Goal: Task Accomplishment & Management: Manage account settings

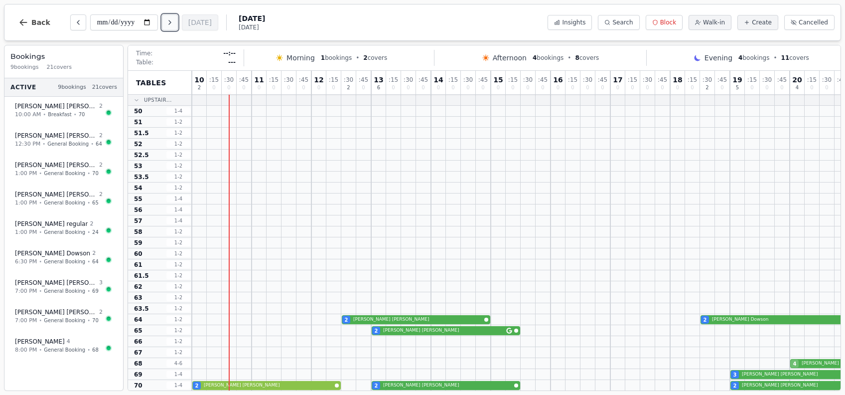
click at [171, 20] on icon "Next day" at bounding box center [170, 22] width 8 height 8
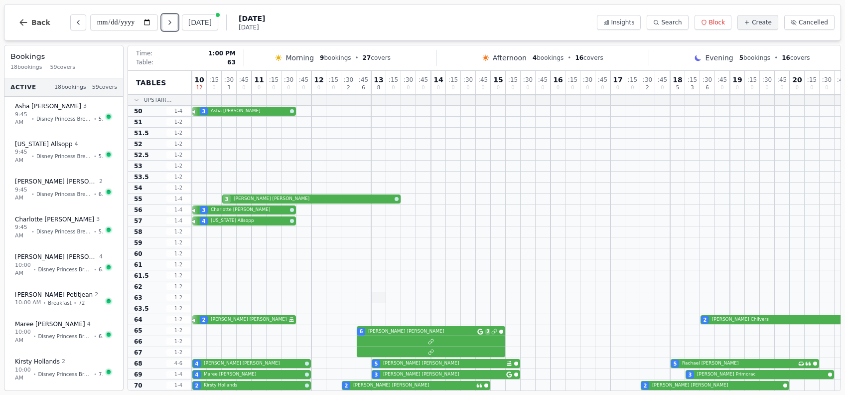
scroll to position [66, 0]
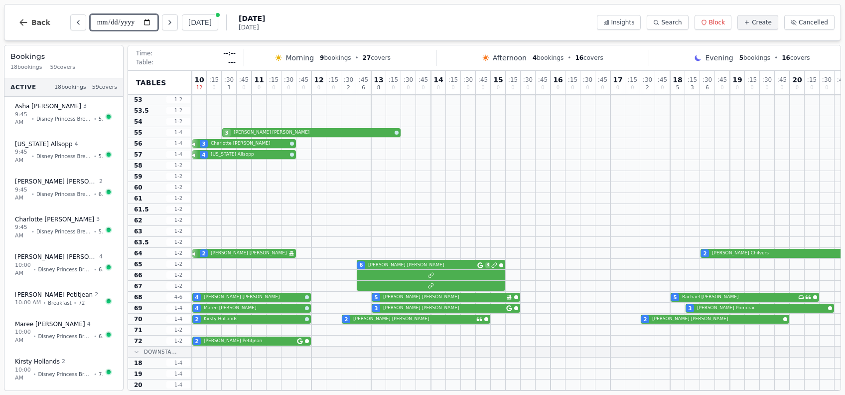
click at [151, 22] on input "**********" at bounding box center [124, 22] width 68 height 16
type input "**********"
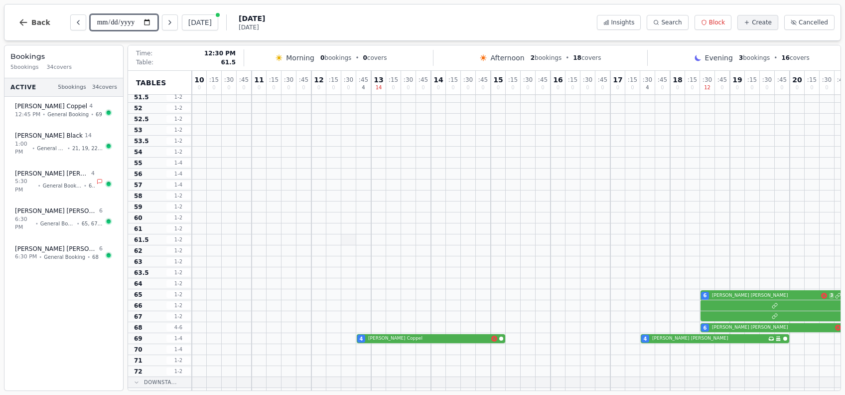
scroll to position [0, 0]
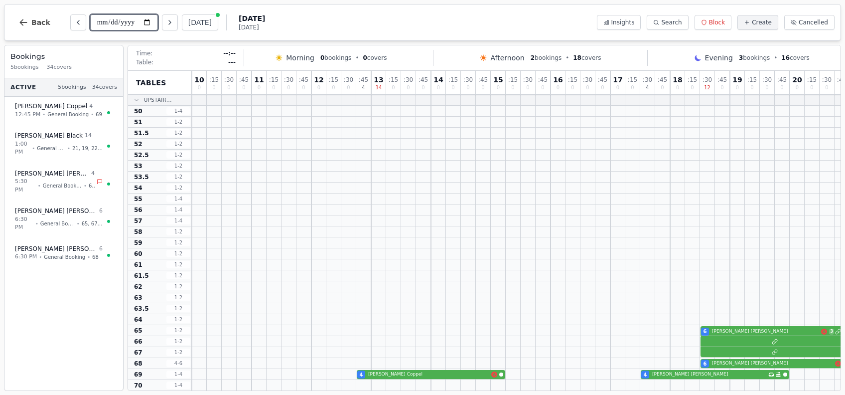
click at [151, 21] on input "**********" at bounding box center [124, 22] width 68 height 16
click at [373, 199] on div at bounding box center [378, 198] width 15 height 10
select select "****"
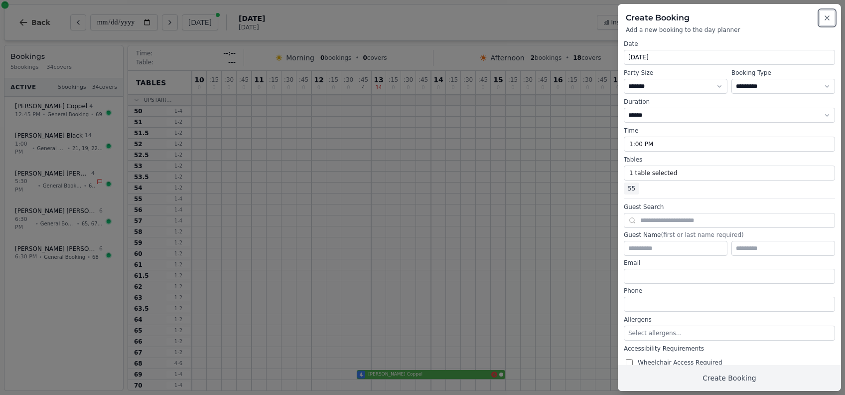
click at [830, 16] on button "Close" at bounding box center [827, 18] width 16 height 16
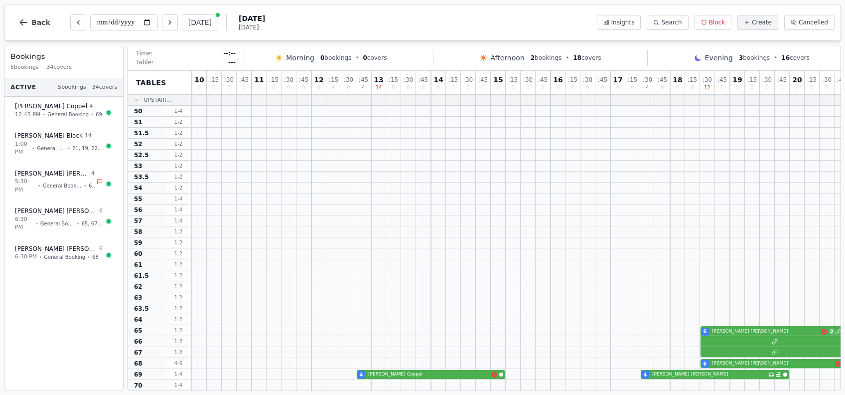
click at [12, 15] on button "Back" at bounding box center [34, 22] width 48 height 24
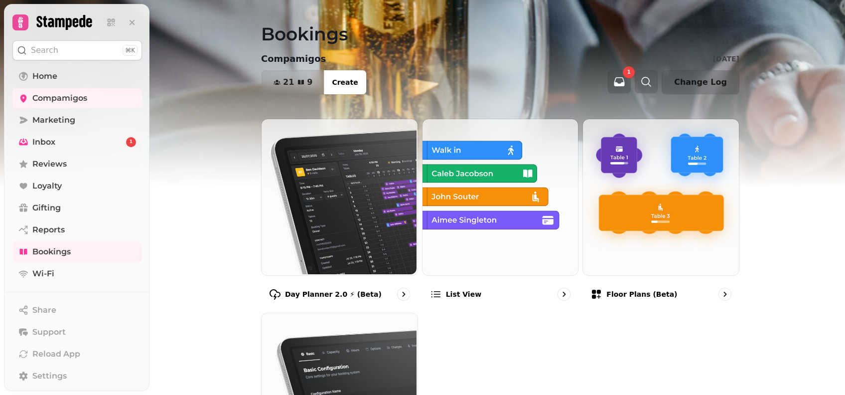
click at [101, 141] on link "Inbox 1" at bounding box center [77, 142] width 130 height 20
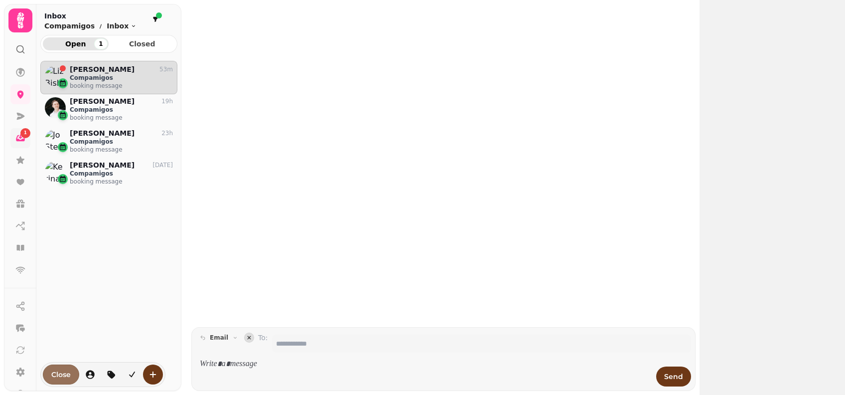
scroll to position [10, 10]
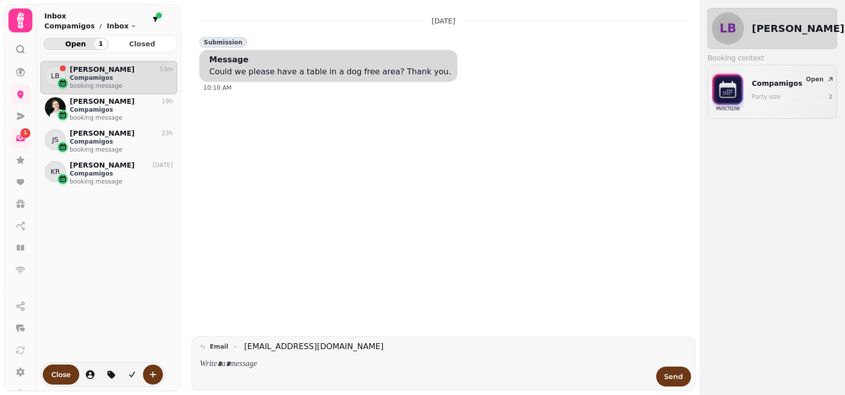
click at [131, 253] on div "LB Liz Bishop 53m Compamigos booking message PE Peter Evans 19h Compamigos book…" at bounding box center [108, 223] width 137 height 325
click at [754, 89] on div "Compamigos Party size 2" at bounding box center [792, 91] width 81 height 27
select select "**********"
select select "*"
select select "****"
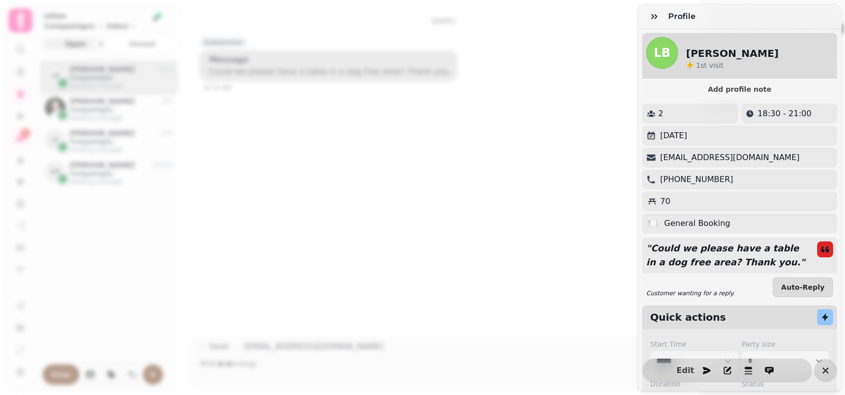
click at [607, 250] on div "Profile LB Liz Bishop 1 st visit Add profile note 2 18:30 - 21:00 Wednesday 17t…" at bounding box center [422, 205] width 845 height 379
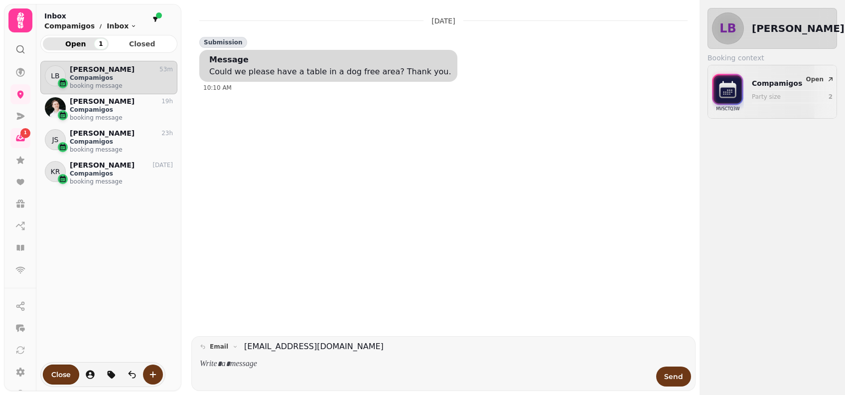
click at [348, 204] on div "18 Aug, 2025 Submission Message Could we please have a table in a dog free area…" at bounding box center [443, 172] width 496 height 328
click at [265, 365] on p at bounding box center [425, 363] width 450 height 11
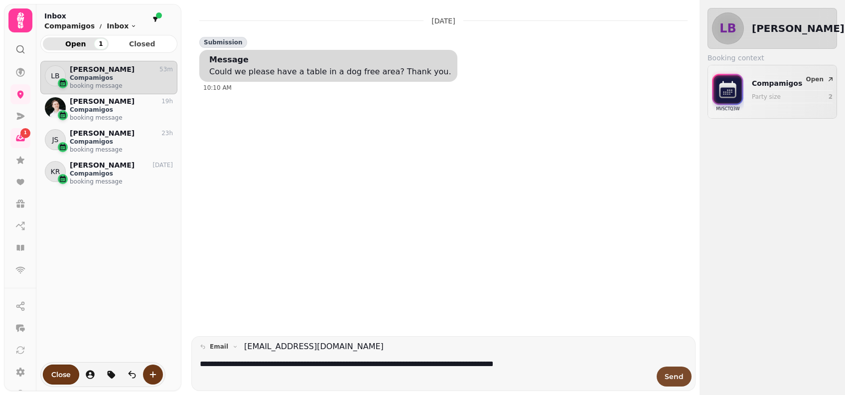
click at [681, 377] on span "Send" at bounding box center [674, 376] width 19 height 7
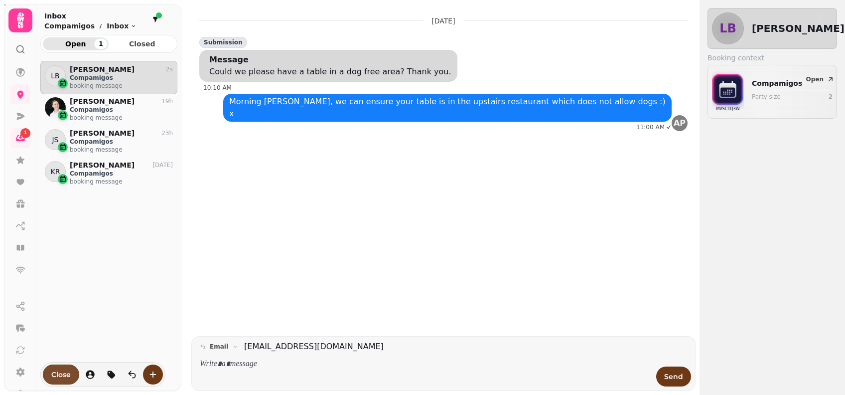
click at [66, 375] on span "Close" at bounding box center [60, 374] width 19 height 7
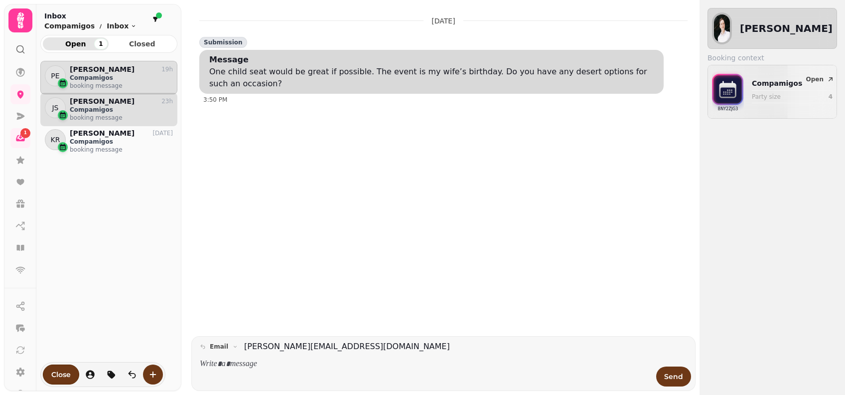
click at [124, 106] on p "Compamigos" at bounding box center [121, 110] width 103 height 8
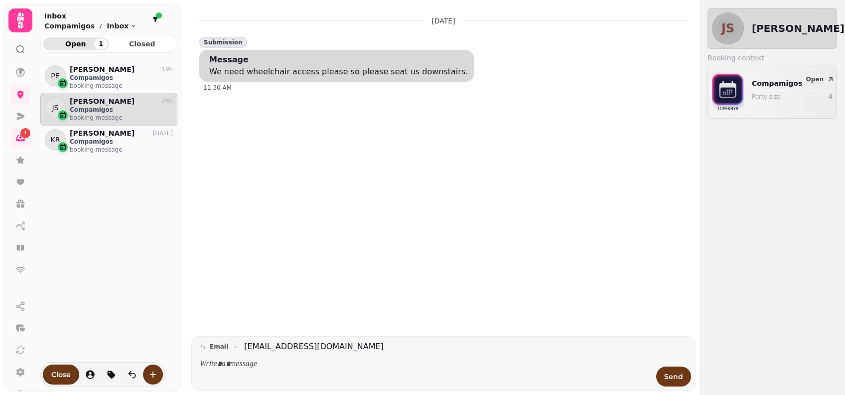
click at [792, 96] on p "Party size" at bounding box center [780, 97] width 56 height 8
select select "**********"
select select "*"
select select "****"
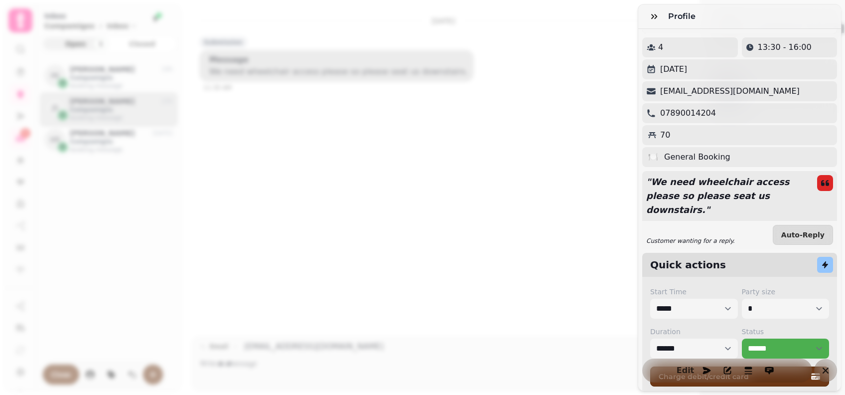
scroll to position [103, 0]
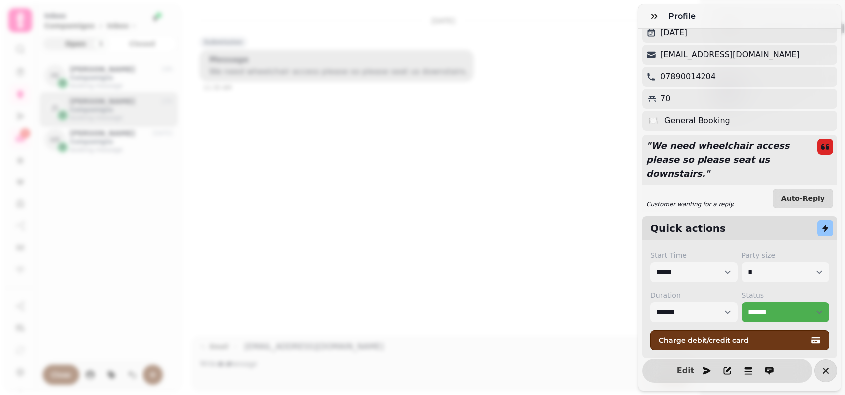
click at [262, 132] on div "Profile JS Jo Steed 2 nd visit Add profile note 4 13:30 - 16:00 Saturday 23rd A…" at bounding box center [422, 205] width 845 height 379
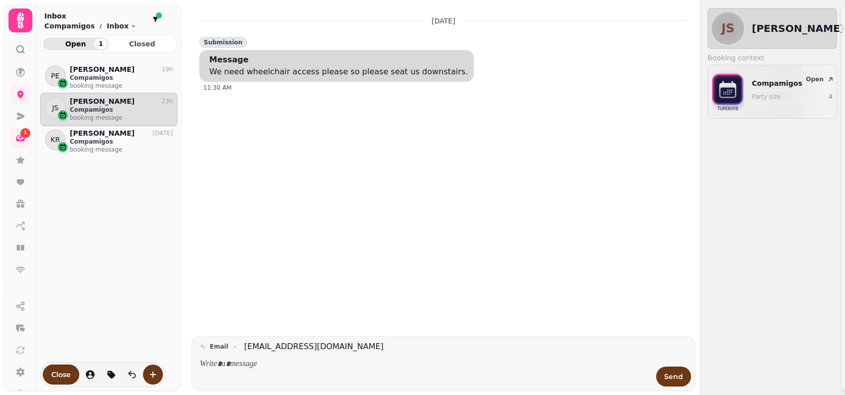
scroll to position [0, 0]
click at [20, 159] on icon at bounding box center [20, 159] width 8 height 7
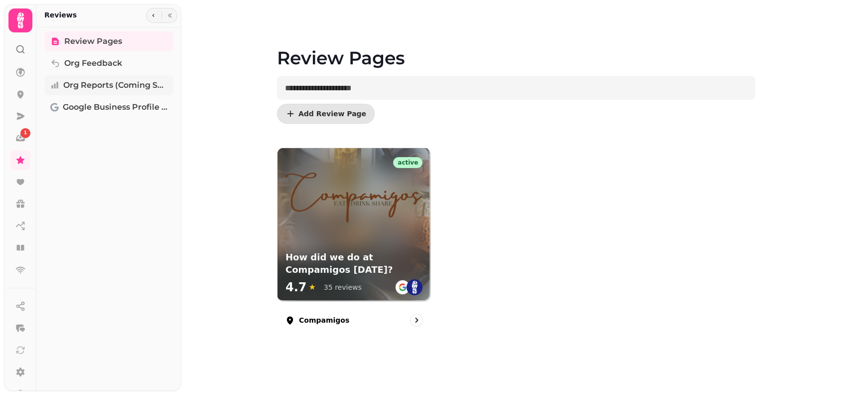
click at [138, 84] on span "Org Reports (coming soon)" at bounding box center [115, 85] width 104 height 12
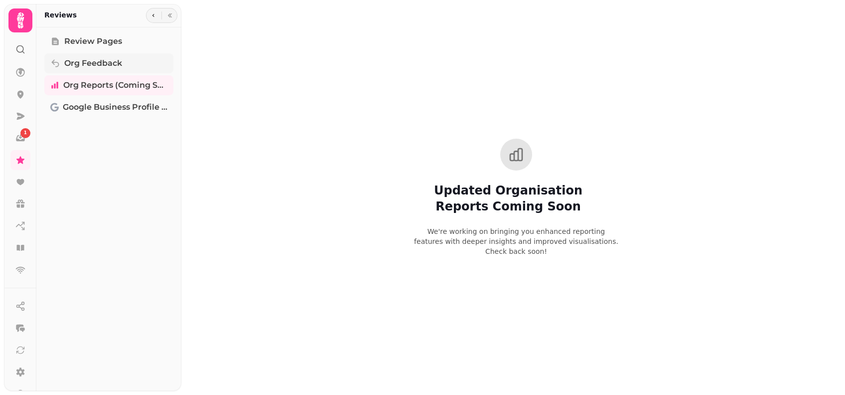
click at [134, 59] on link "Org Feedback" at bounding box center [108, 63] width 129 height 20
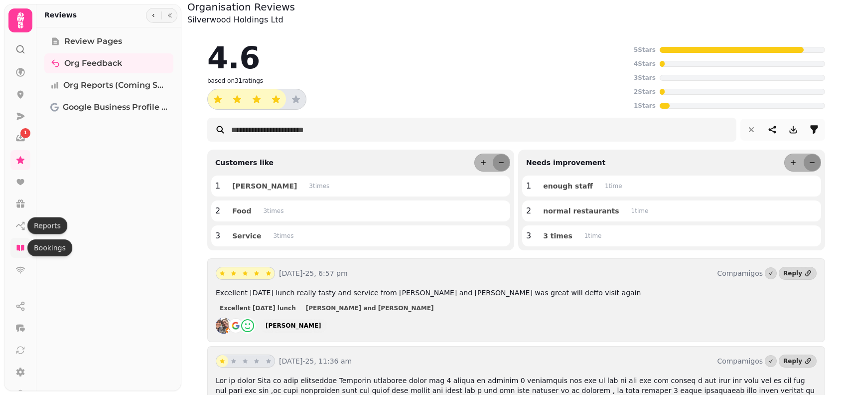
click at [20, 252] on icon at bounding box center [20, 248] width 10 height 10
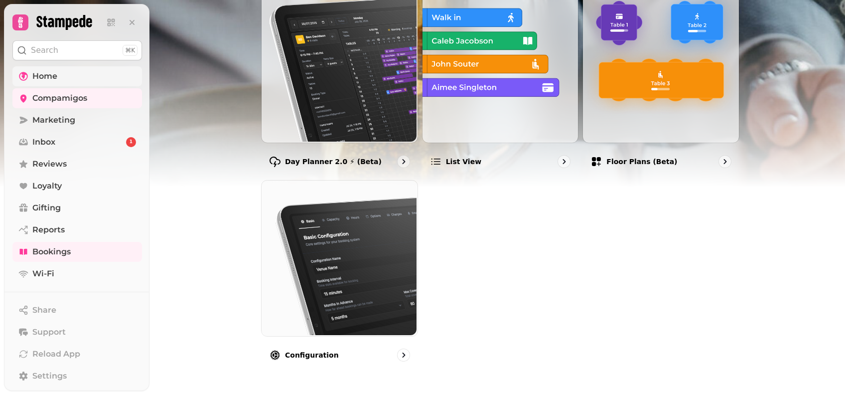
click at [60, 69] on link "Home" at bounding box center [77, 76] width 130 height 20
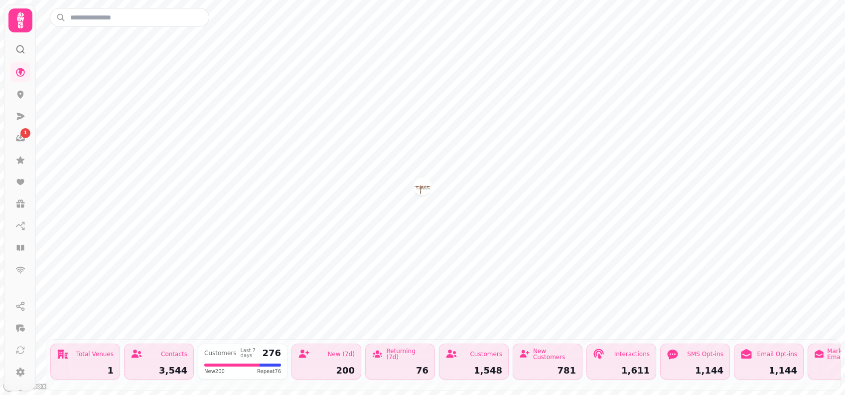
click at [223, 347] on div "Customers Last 7 days 276 New 200 Repeat 76" at bounding box center [243, 361] width 90 height 36
click at [16, 226] on icon at bounding box center [20, 224] width 8 height 4
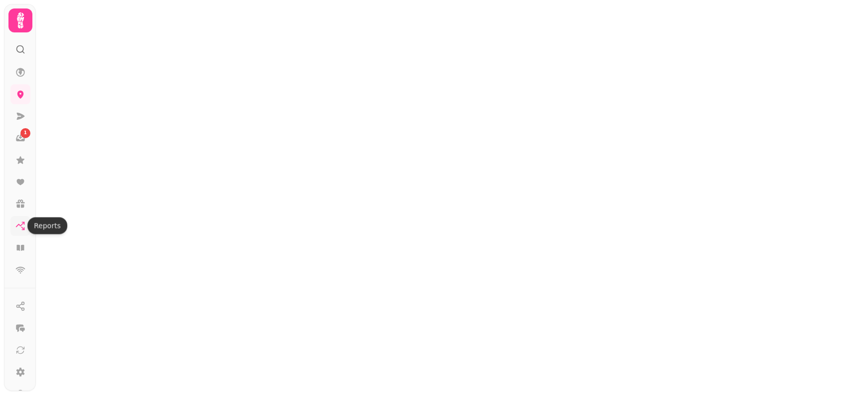
select select "**"
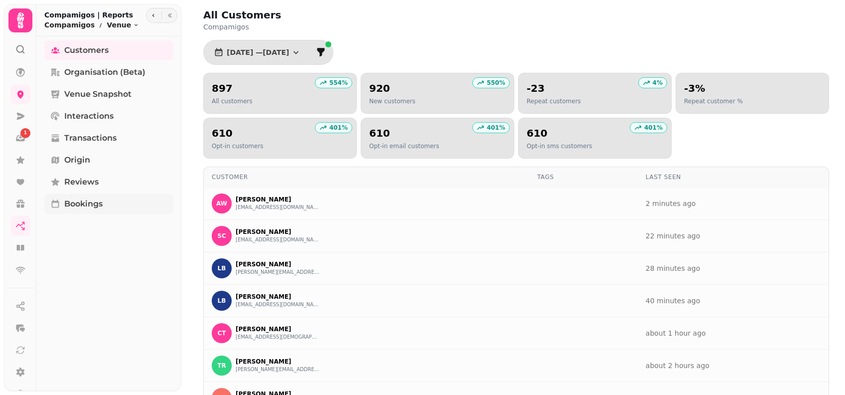
click at [147, 208] on link "Bookings" at bounding box center [108, 204] width 129 height 20
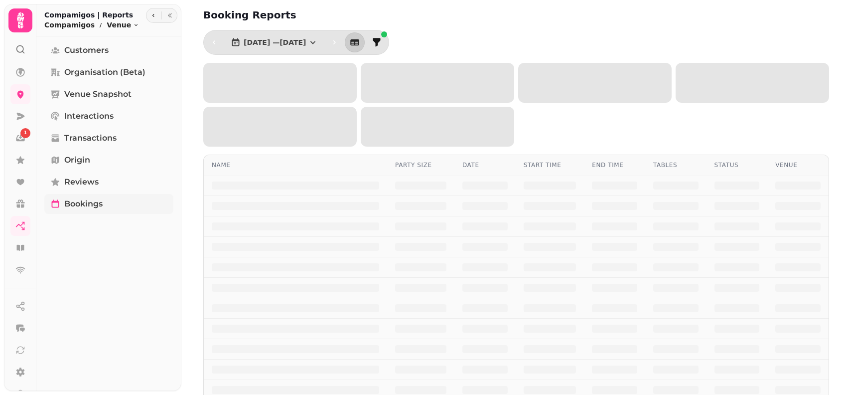
select select "**"
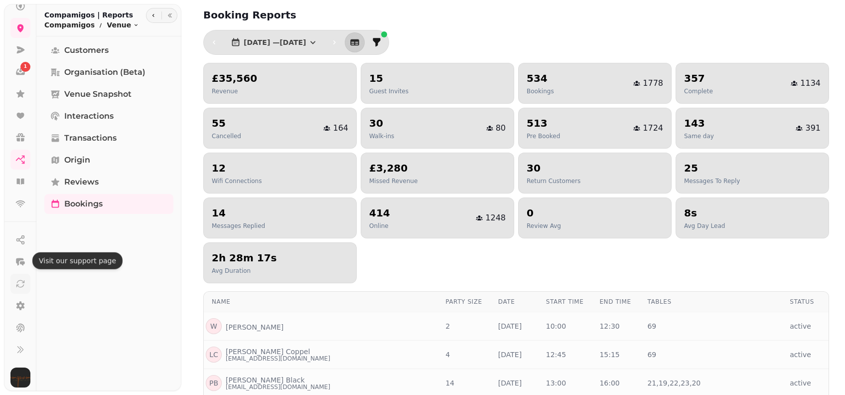
scroll to position [67, 0]
click at [21, 346] on icon at bounding box center [20, 348] width 10 height 10
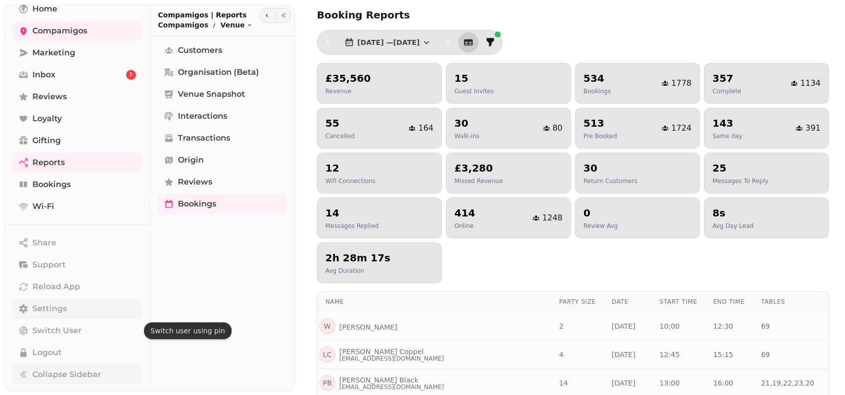
click at [63, 308] on span "Settings" at bounding box center [49, 308] width 34 height 12
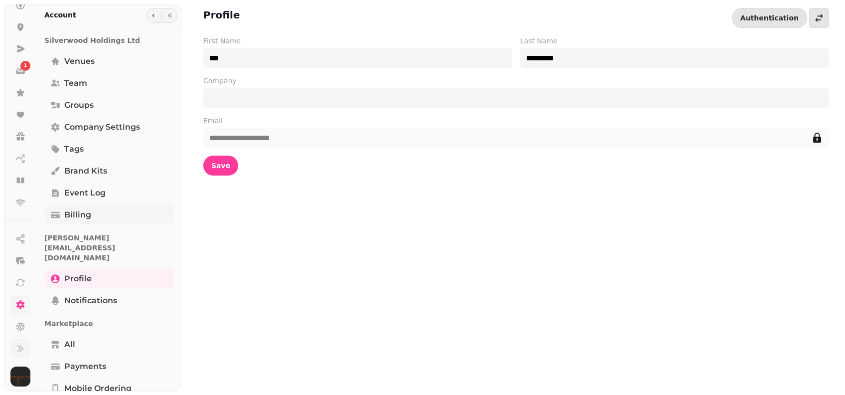
click at [83, 215] on span "Billing" at bounding box center [77, 215] width 27 height 12
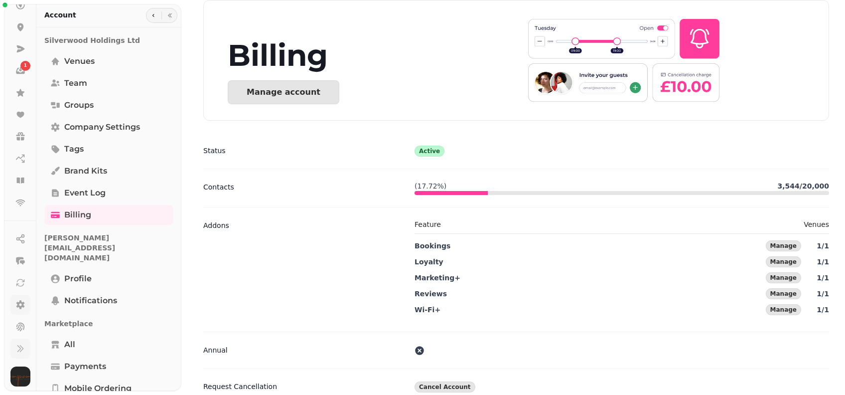
scroll to position [25, 0]
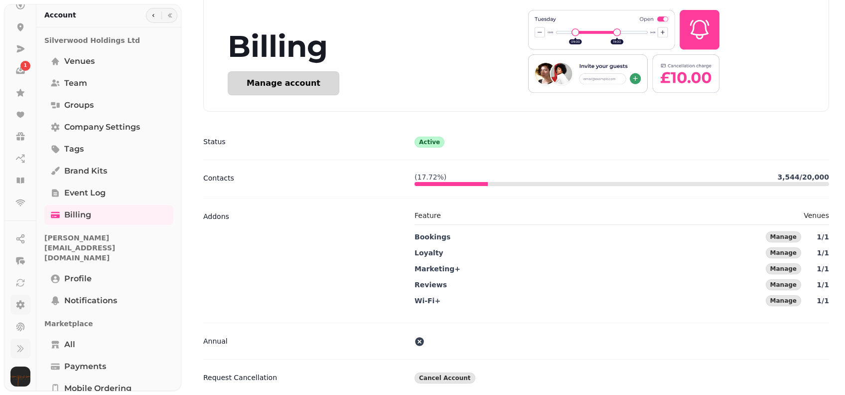
click at [299, 84] on div "Manage account" at bounding box center [284, 83] width 74 height 8
click at [24, 301] on icon at bounding box center [20, 304] width 10 height 10
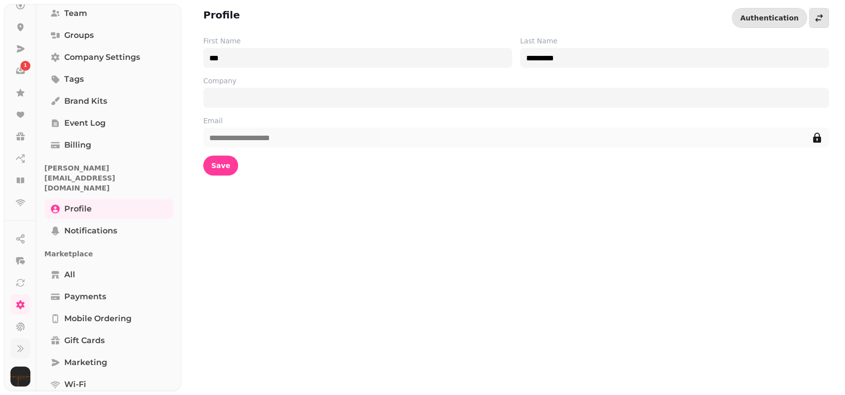
scroll to position [3, 0]
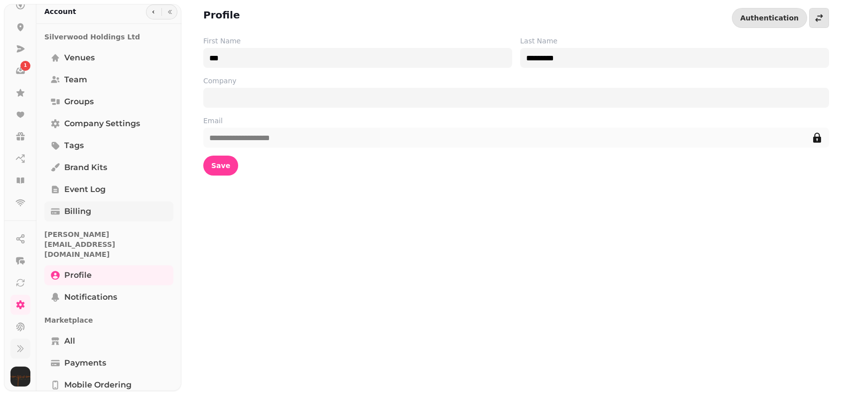
click at [85, 214] on span "Billing" at bounding box center [77, 211] width 27 height 12
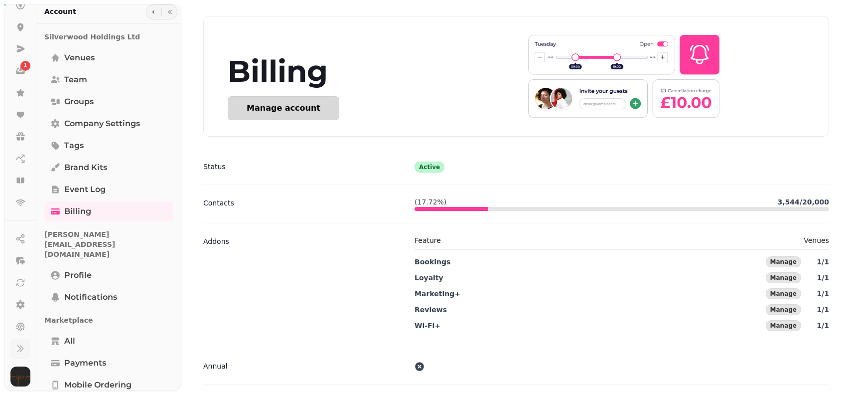
click at [267, 110] on div "Manage account" at bounding box center [284, 108] width 74 height 8
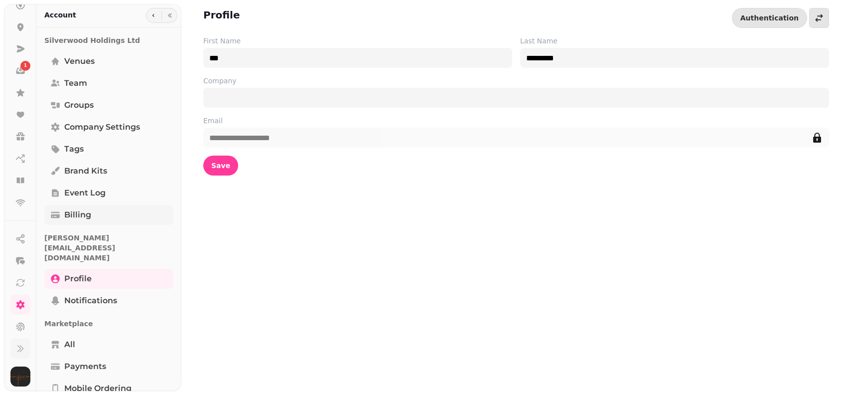
click at [110, 217] on link "Billing" at bounding box center [108, 215] width 129 height 20
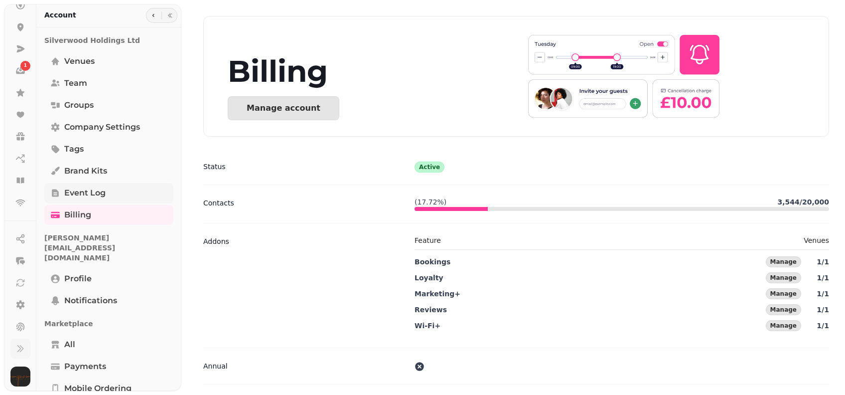
click at [99, 195] on span "Event log" at bounding box center [84, 193] width 41 height 12
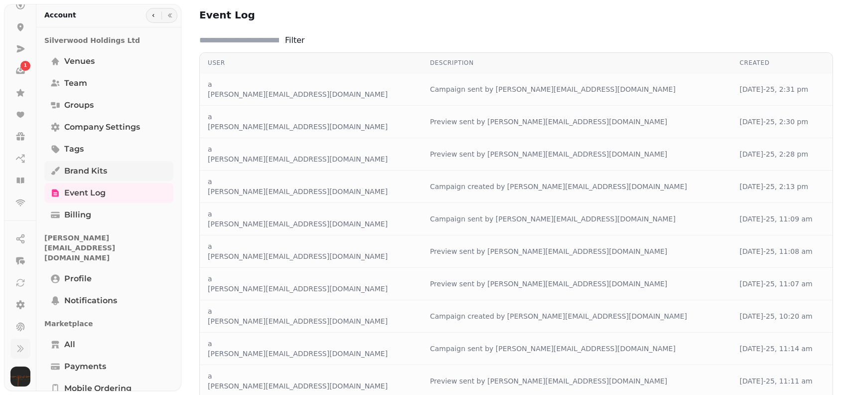
click at [98, 171] on span "Brand Kits" at bounding box center [85, 171] width 43 height 12
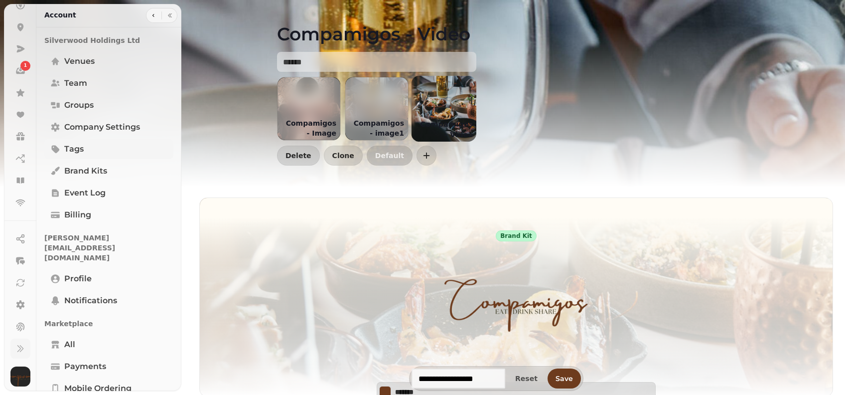
click at [98, 147] on link "Tags" at bounding box center [108, 149] width 129 height 20
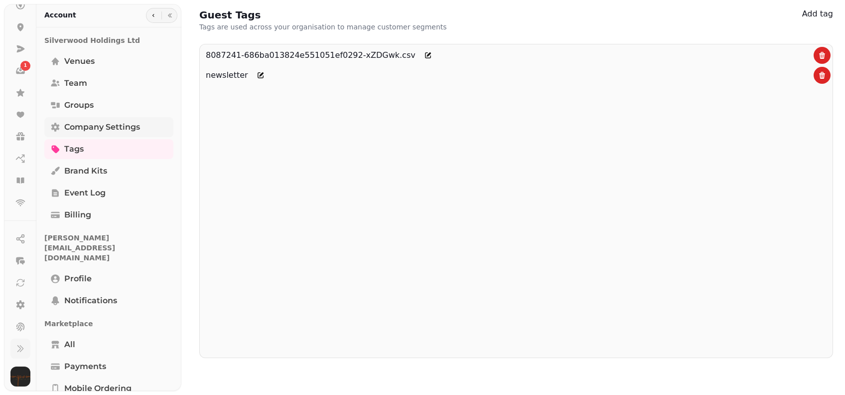
click at [84, 122] on span "Company settings" at bounding box center [102, 127] width 76 height 12
select select "**********"
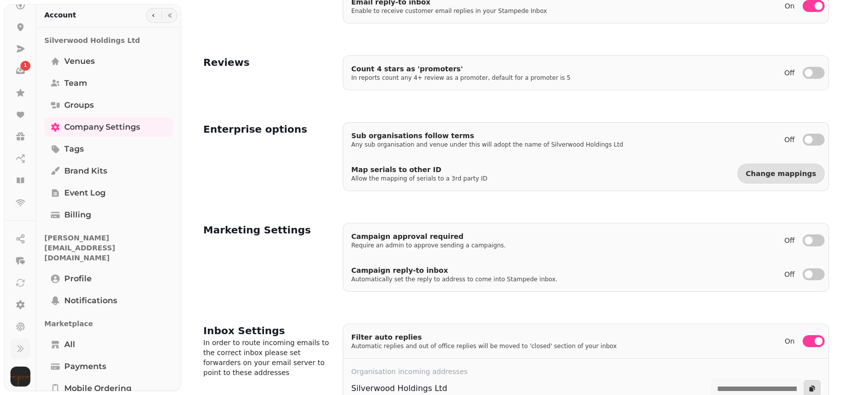
scroll to position [331, 0]
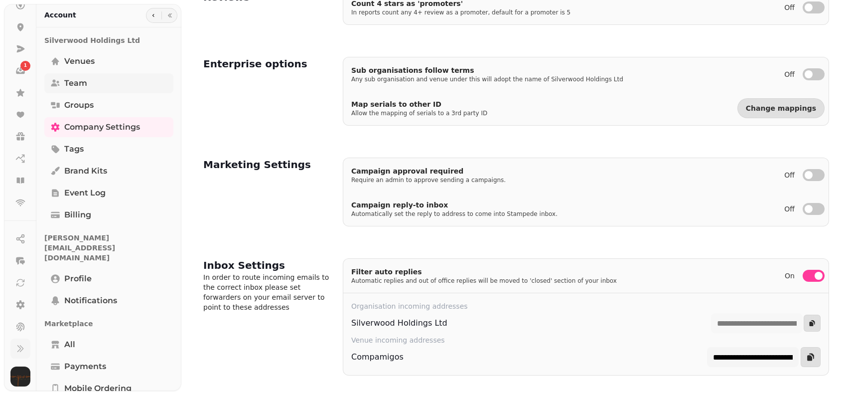
click at [109, 92] on link "Team" at bounding box center [108, 83] width 129 height 20
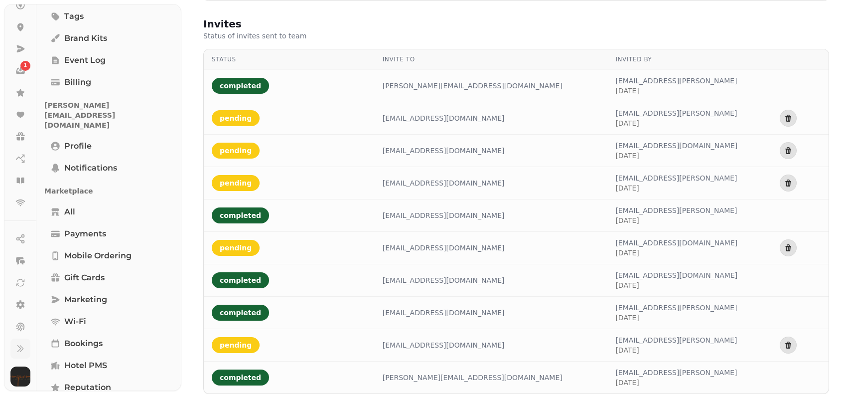
scroll to position [205, 0]
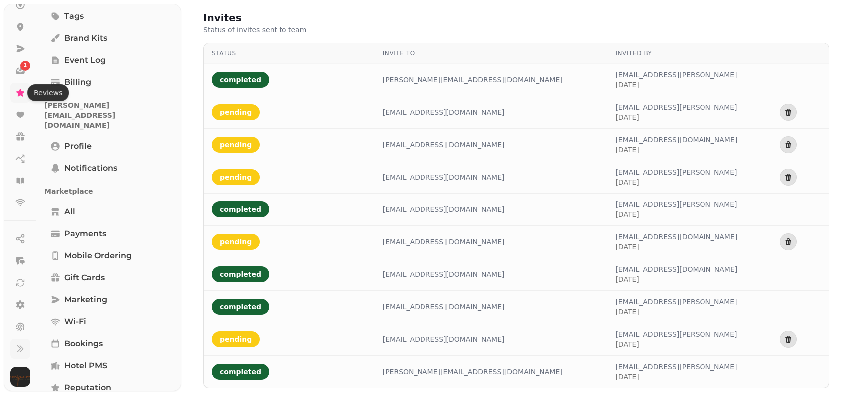
click at [22, 91] on icon at bounding box center [20, 92] width 8 height 7
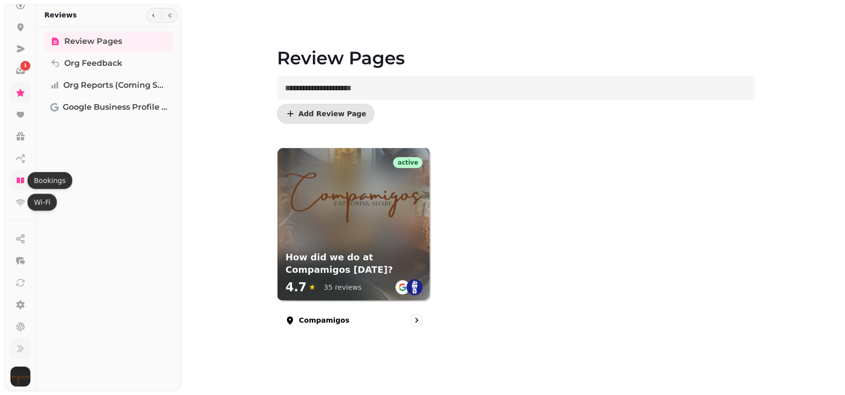
click at [24, 184] on icon at bounding box center [20, 180] width 10 height 10
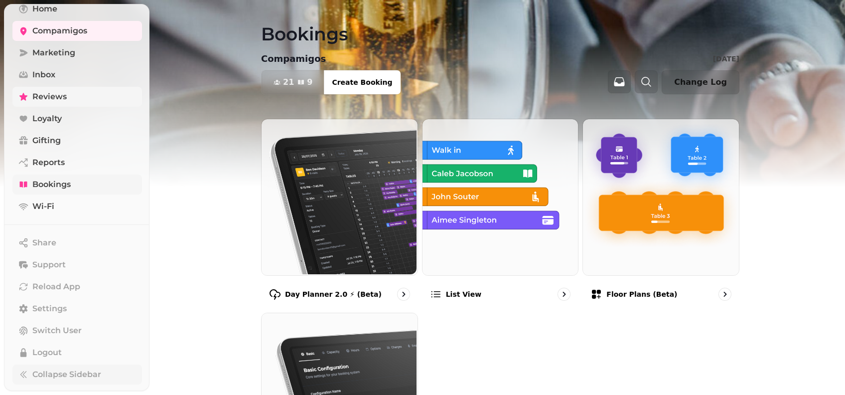
click at [24, 184] on icon at bounding box center [22, 184] width 7 height 6
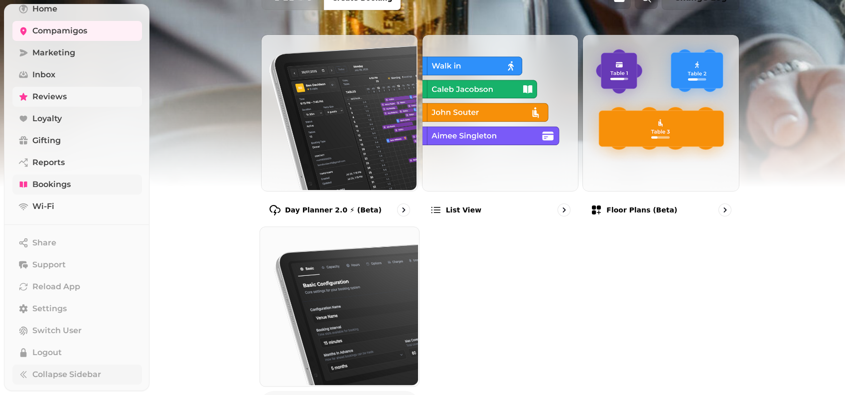
scroll to position [72, 0]
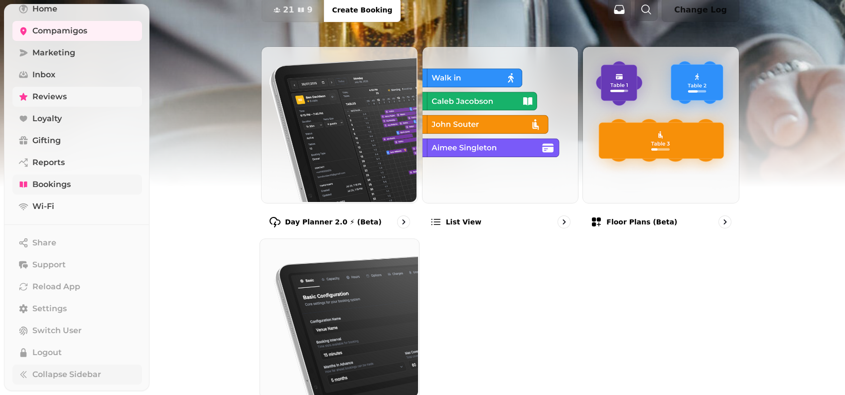
click at [336, 186] on img at bounding box center [339, 124] width 156 height 156
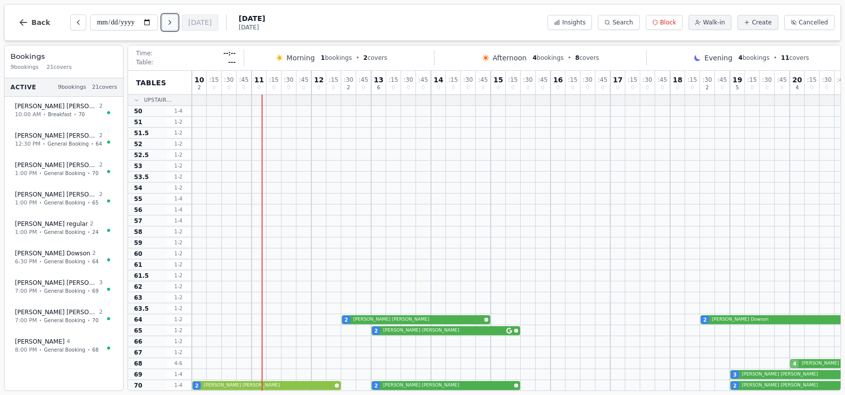
click at [166, 27] on button "Next day" at bounding box center [170, 22] width 16 height 16
type input "**********"
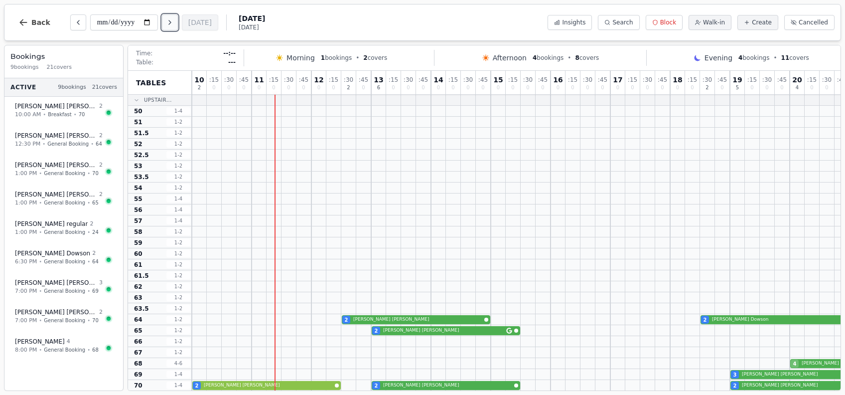
click at [166, 28] on button "Next day" at bounding box center [170, 22] width 16 height 16
type input "**********"
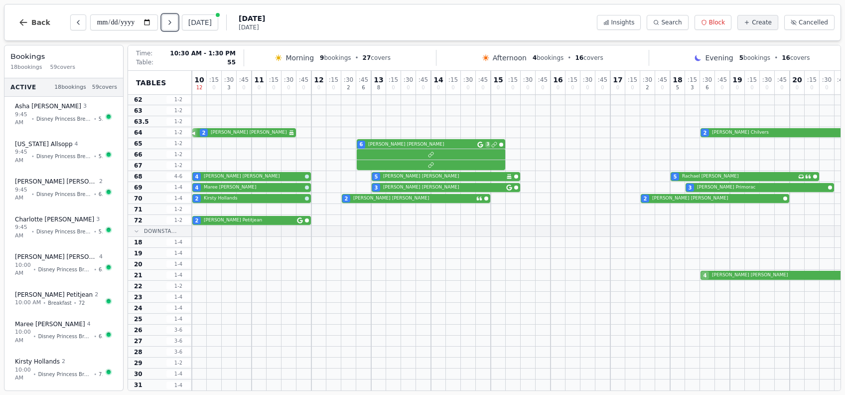
scroll to position [196, 0]
